Goal: Information Seeking & Learning: Learn about a topic

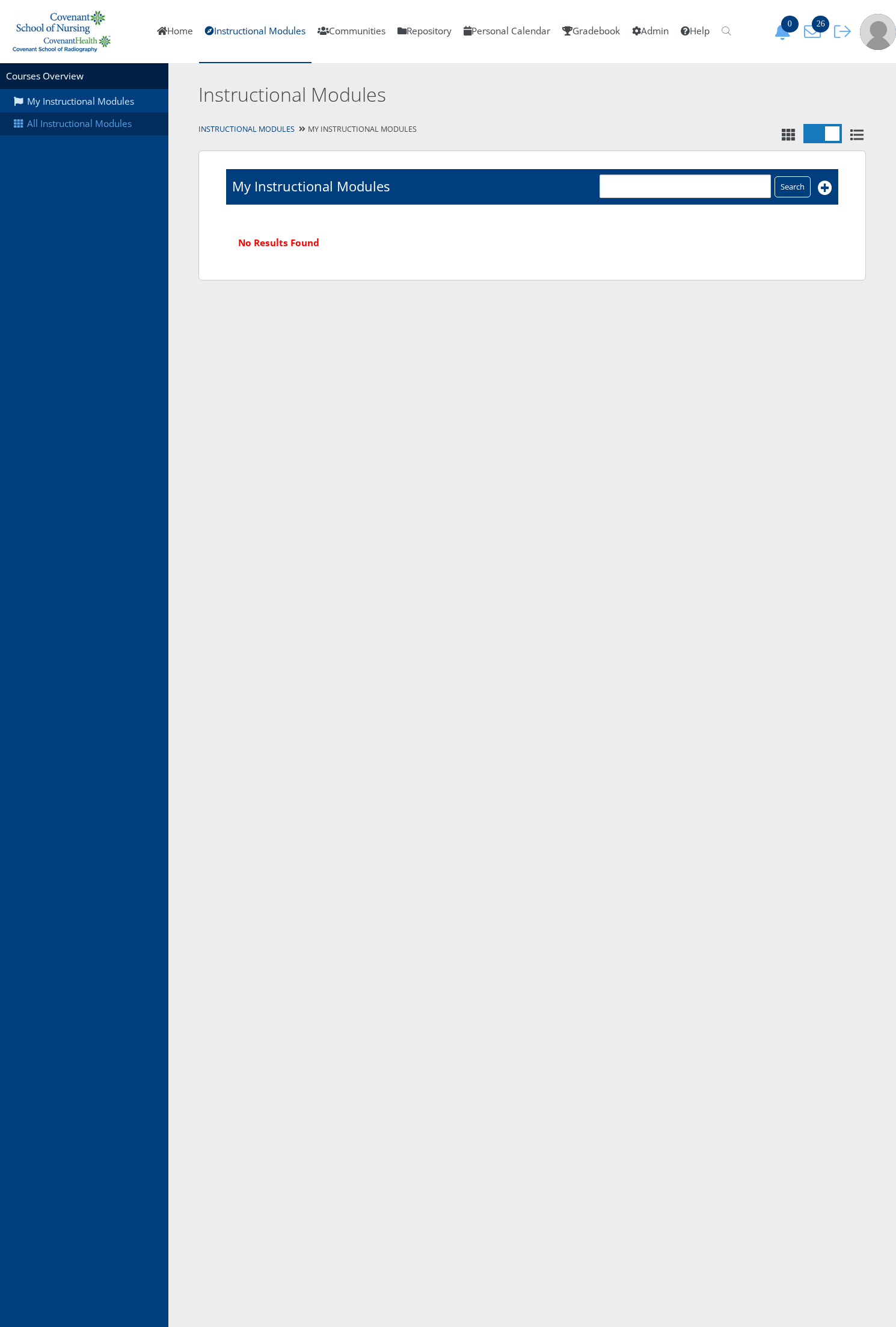
click at [109, 128] on link "All Instructional Modules" at bounding box center [84, 124] width 169 height 23
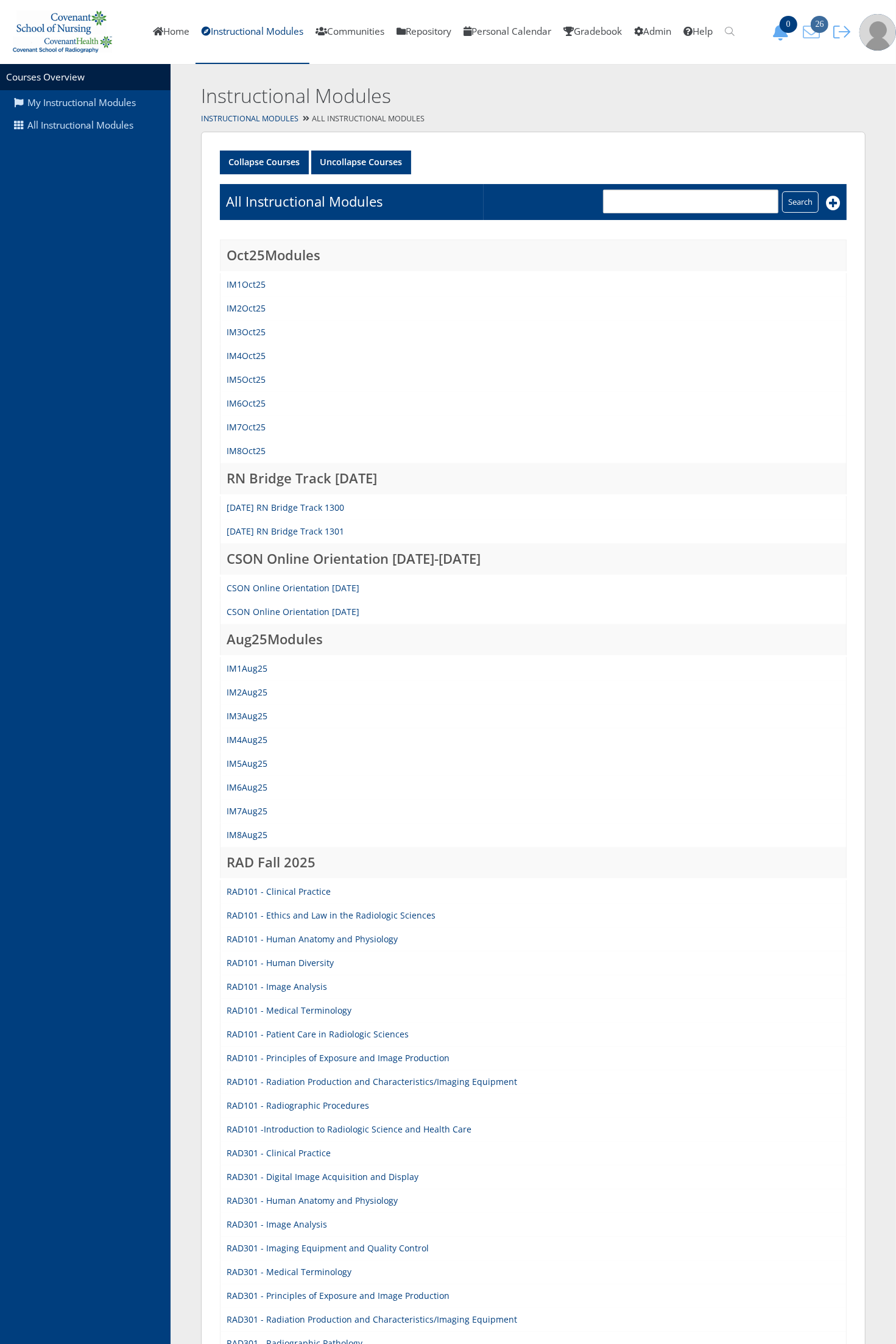
click at [807, 26] on icon "26" at bounding box center [812, 32] width 26 height 17
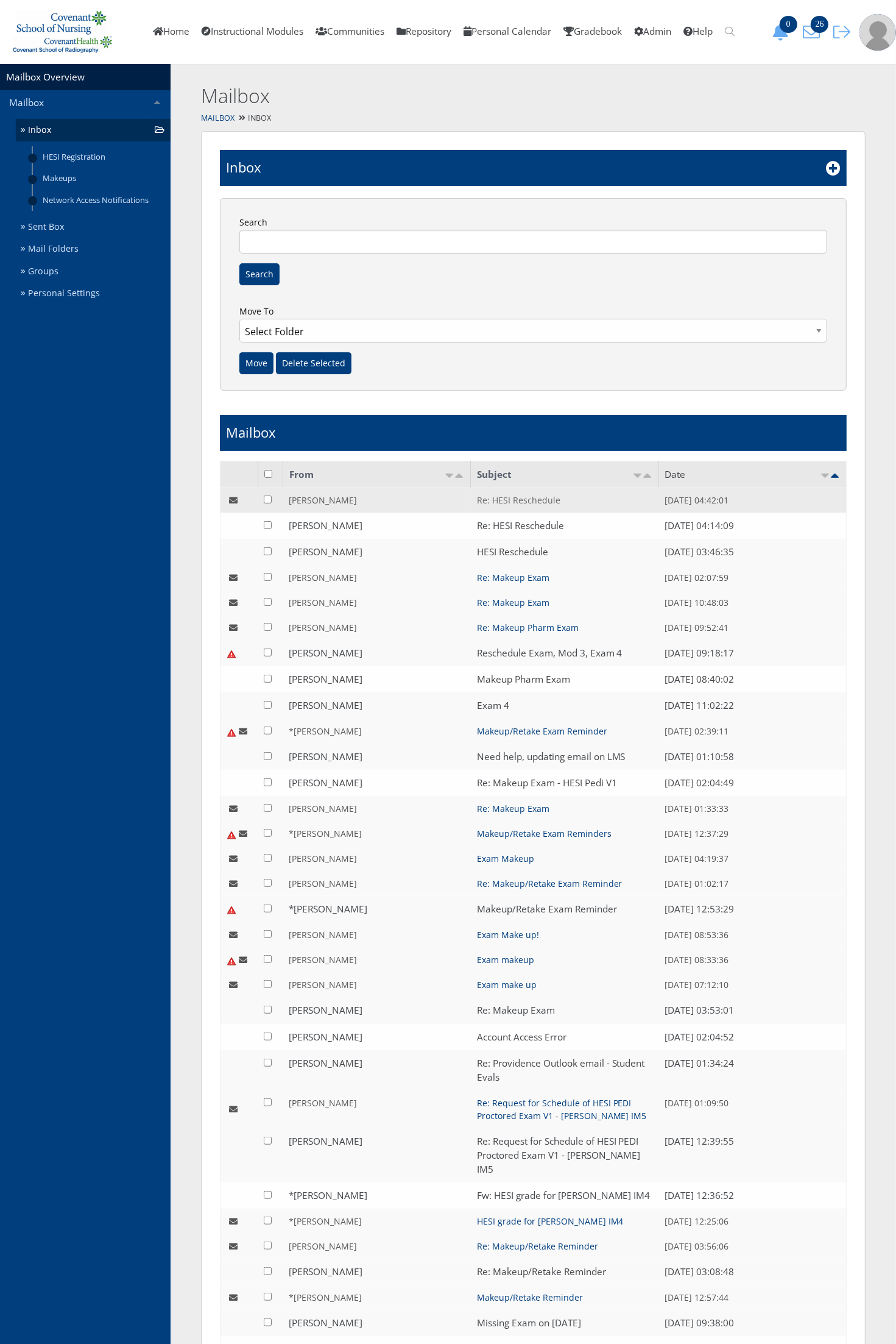
click at [530, 501] on link "Re: HESI Reschedule" at bounding box center [518, 500] width 83 height 12
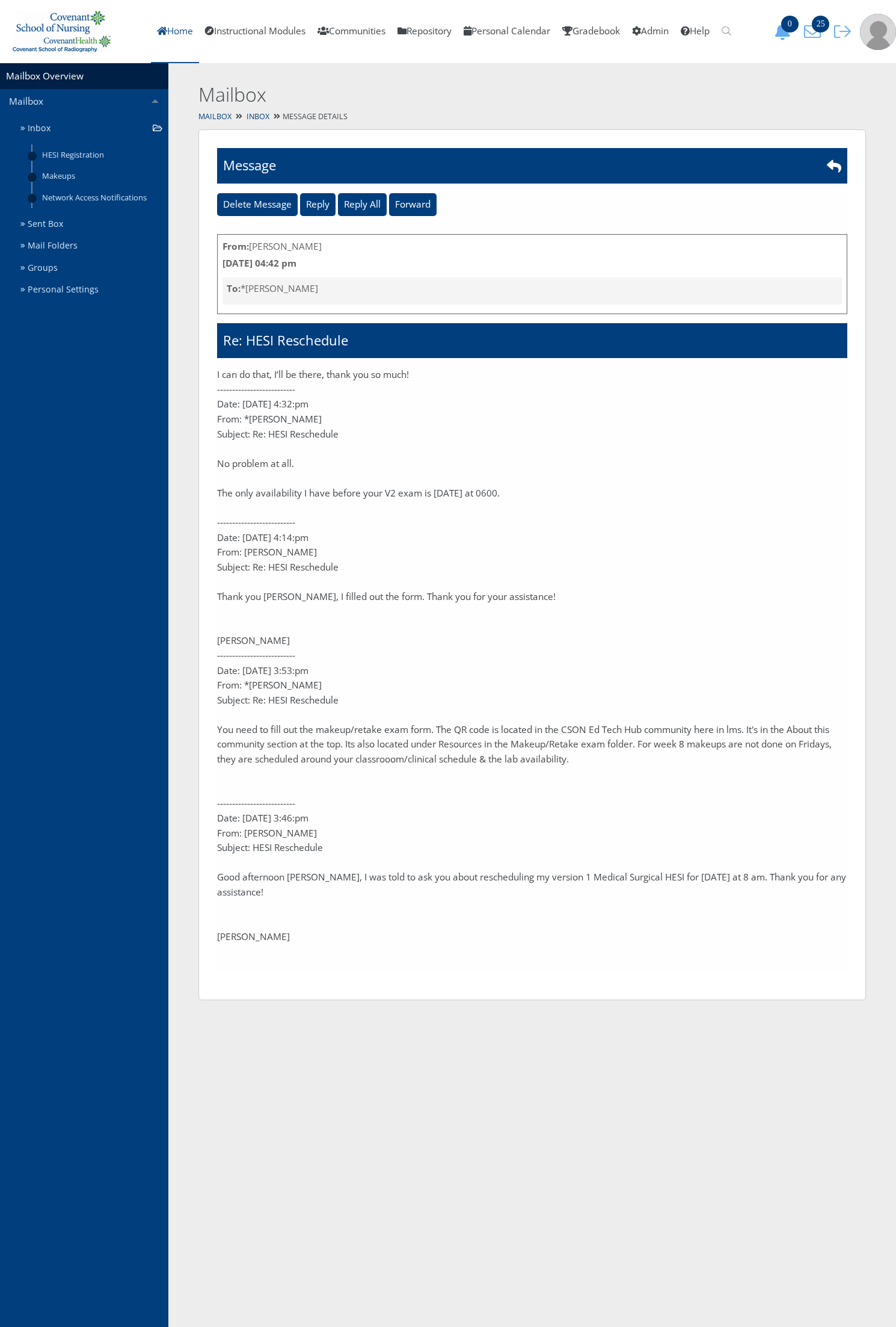
click at [176, 36] on link "Home" at bounding box center [175, 32] width 48 height 63
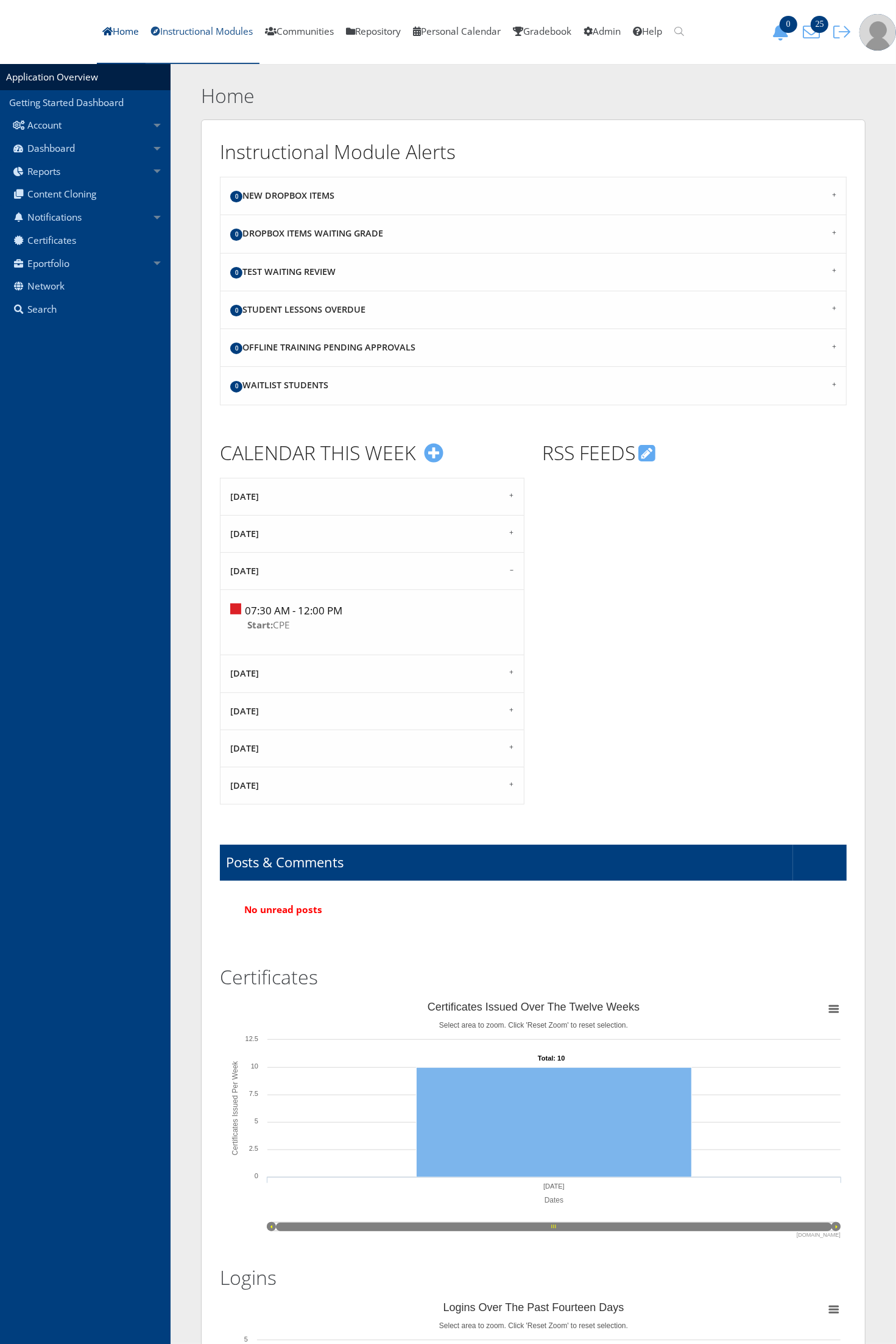
click at [260, 29] on link "Instructional Modules" at bounding box center [203, 32] width 114 height 64
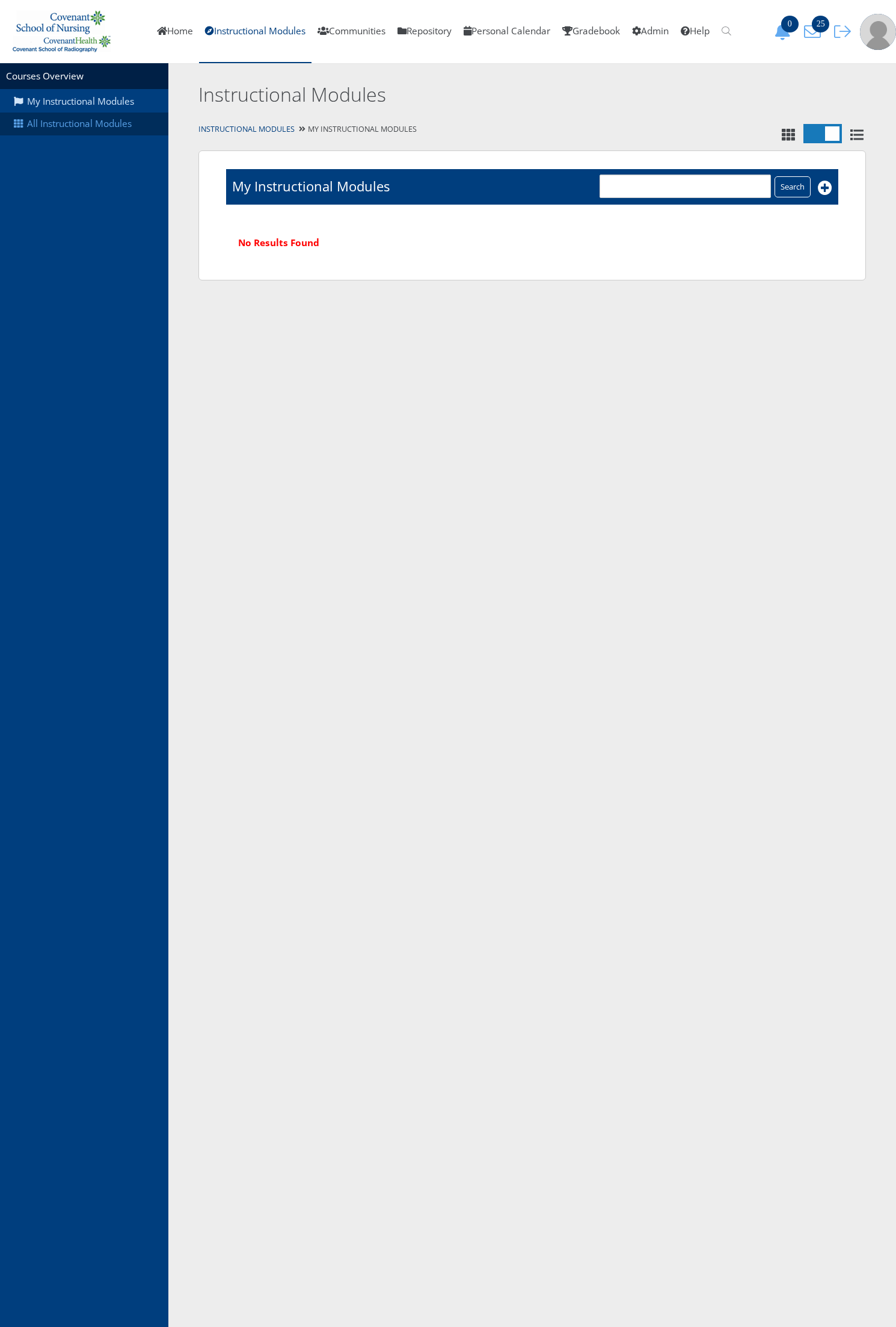
click at [49, 125] on link "All Instructional Modules" at bounding box center [84, 124] width 169 height 23
